Goal: Navigation & Orientation: Find specific page/section

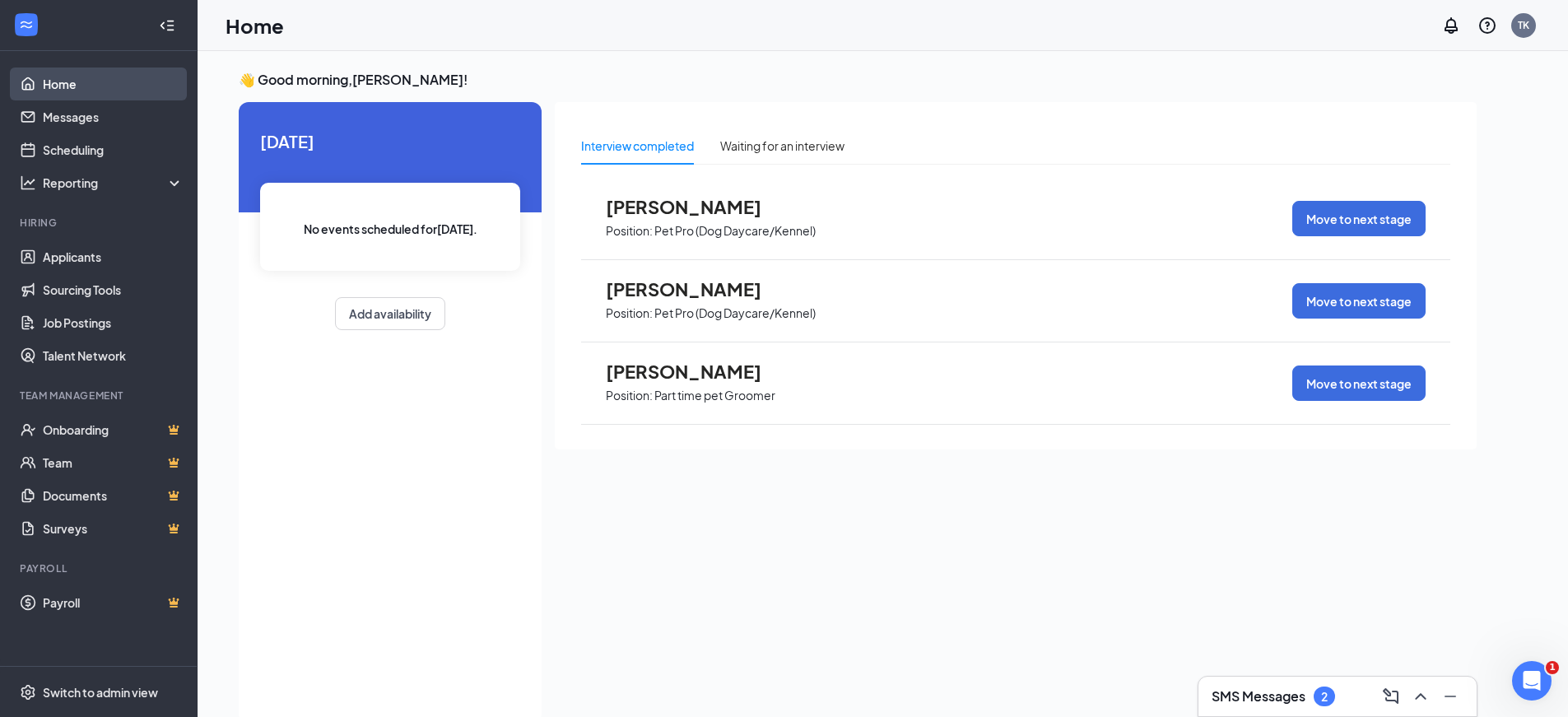
click at [51, 86] on link "Home" at bounding box center [113, 84] width 141 height 33
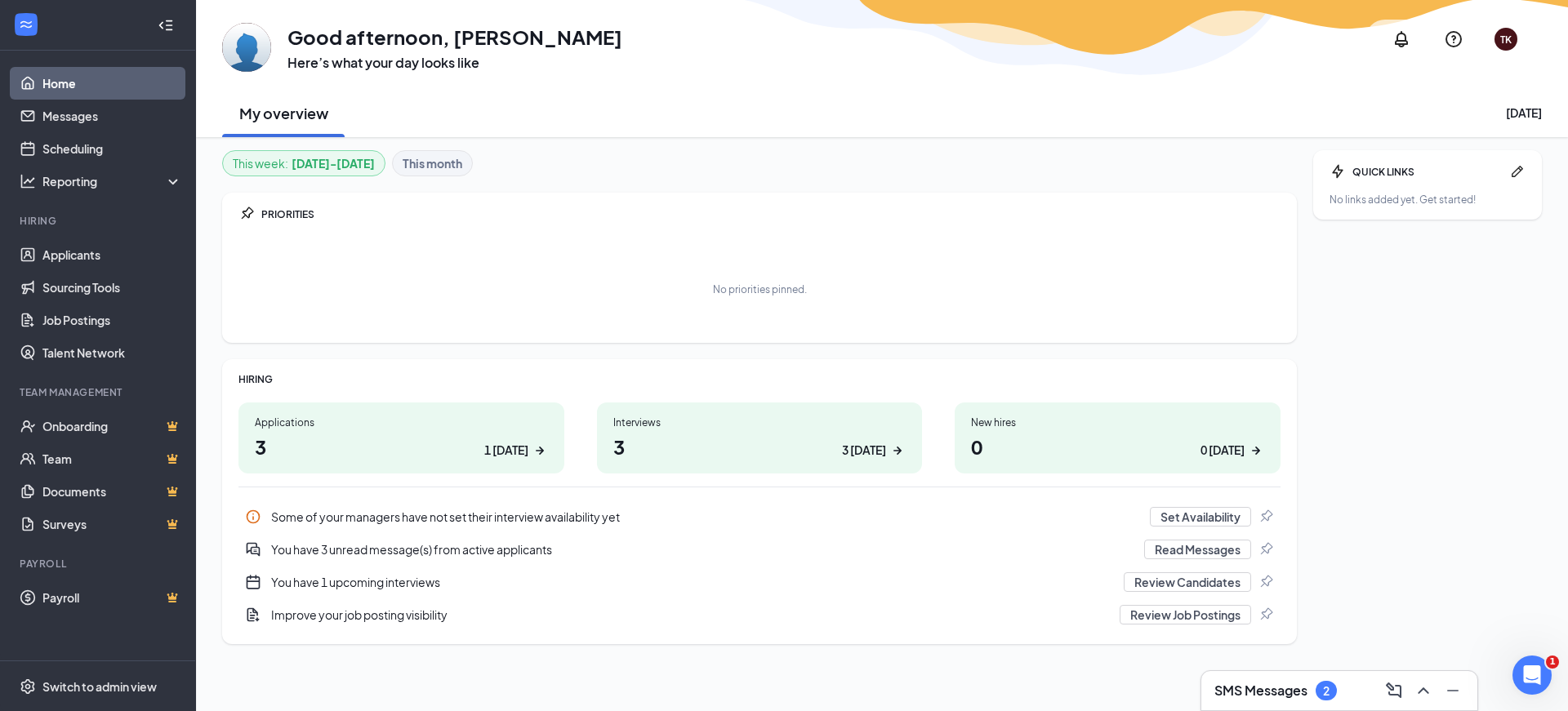
click at [819, 449] on h1 "3 3 [DATE]" at bounding box center [760, 446] width 294 height 28
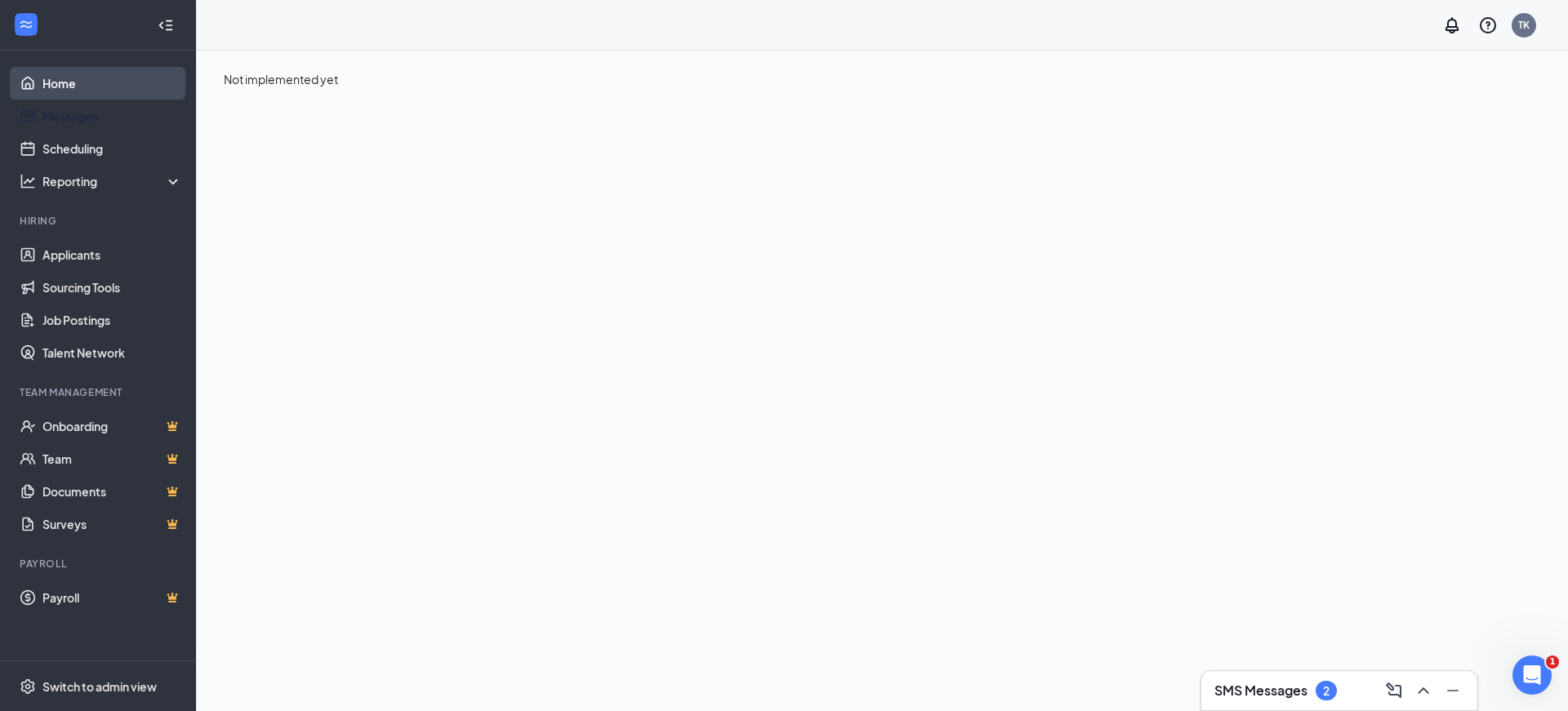
click at [52, 78] on link "Home" at bounding box center [112, 83] width 140 height 33
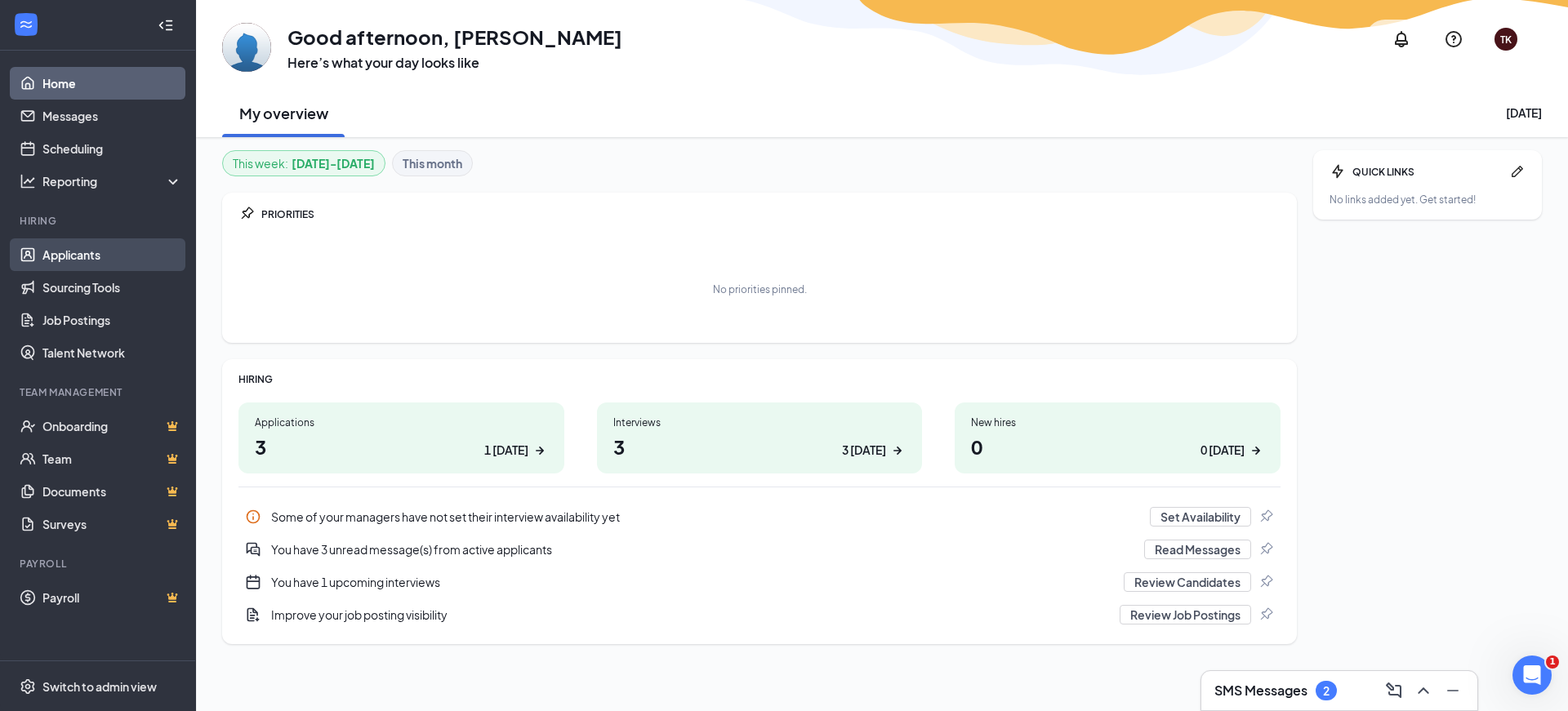
click at [42, 258] on link "Applicants" at bounding box center [112, 255] width 140 height 33
